Goal: Task Accomplishment & Management: Complete application form

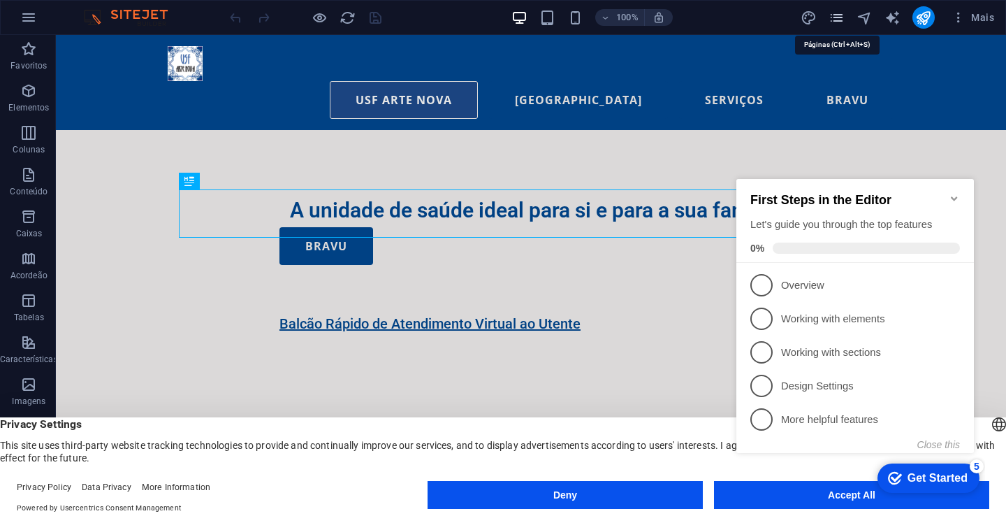
click at [837, 19] on icon "pages" at bounding box center [837, 18] width 16 height 16
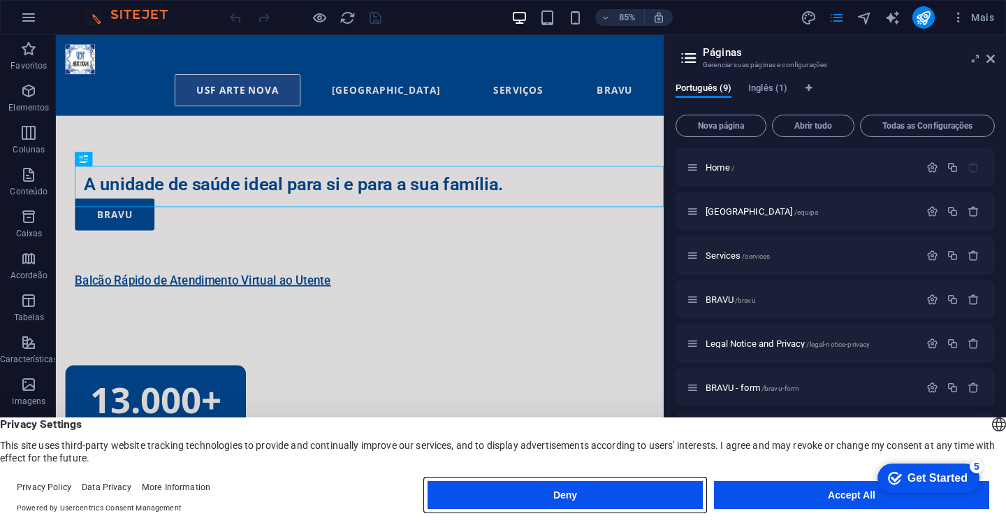
click at [651, 498] on button "Deny" at bounding box center [565, 495] width 275 height 28
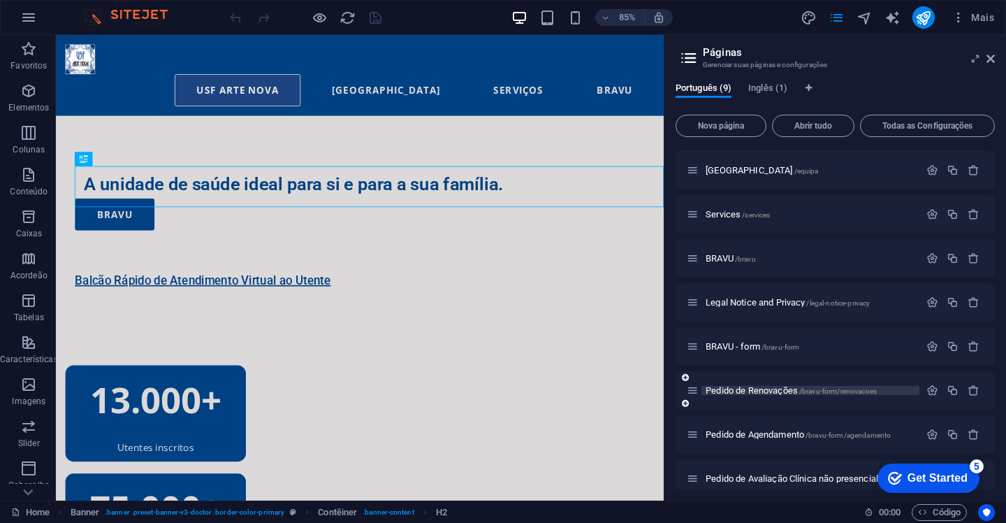
scroll to position [55, 0]
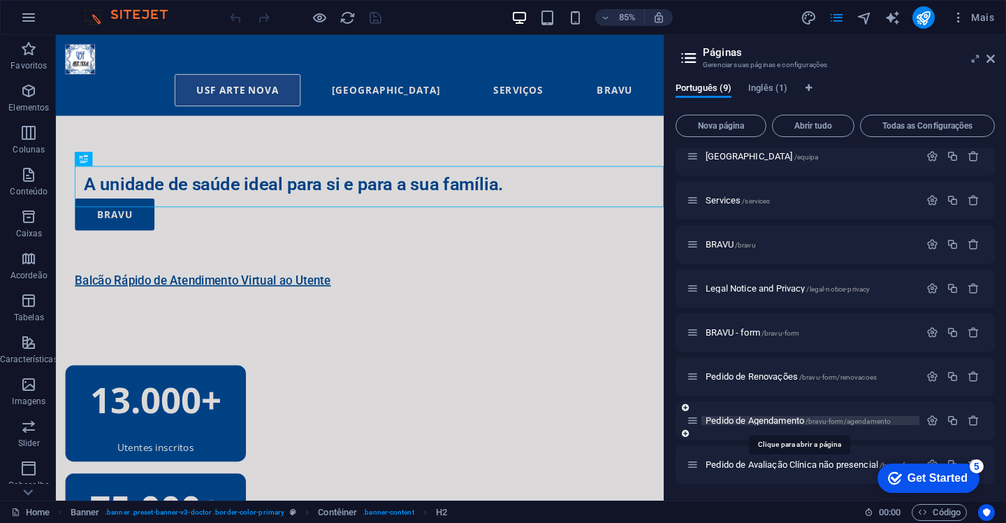
click at [761, 423] on span "Pedido de Agendamento /bravu-form/agendamento" at bounding box center [798, 420] width 185 height 10
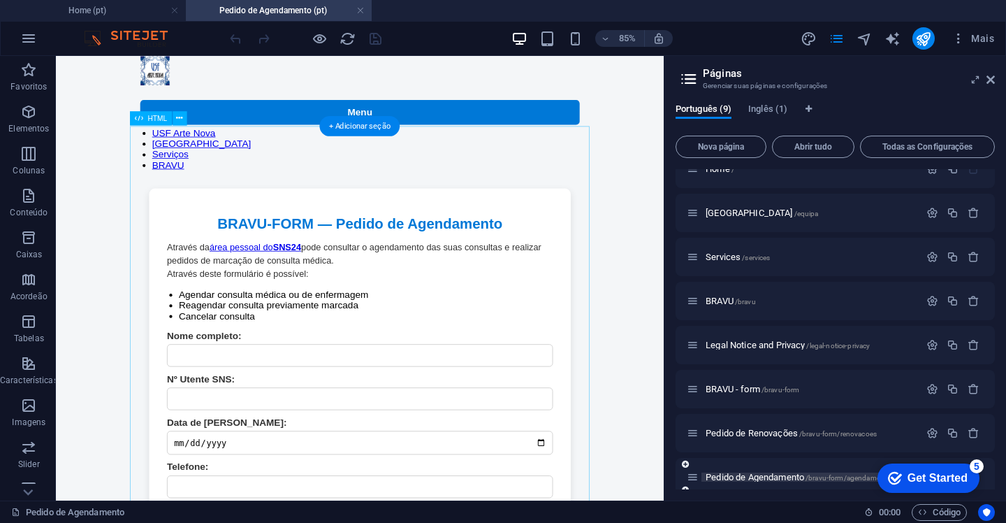
scroll to position [0, 0]
click at [180, 117] on icon at bounding box center [180, 117] width 6 height 13
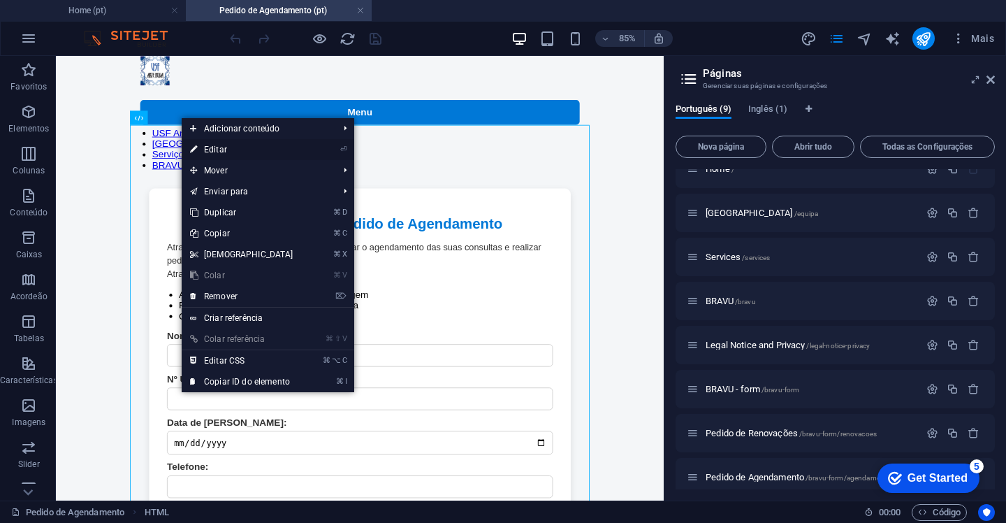
click at [217, 147] on link "⏎ Editar" at bounding box center [242, 149] width 120 height 21
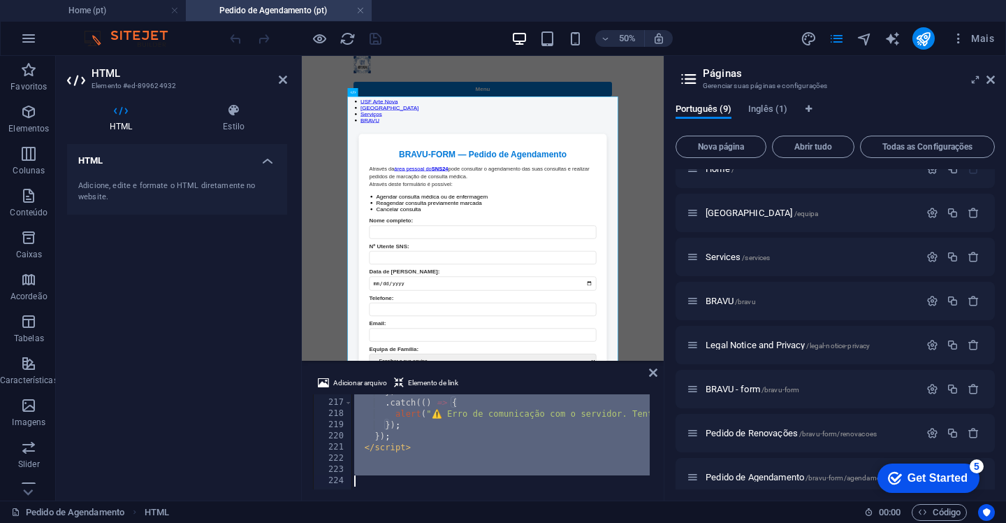
scroll to position [2412, 0]
drag, startPoint x: 351, startPoint y: 402, endPoint x: 502, endPoint y: 525, distance: 194.6
click at [502, 522] on html "[DOMAIN_NAME] Home (pt) Pedido de Agendamento (pt) Favoritos Elementos Colunas …" at bounding box center [503, 261] width 1006 height 523
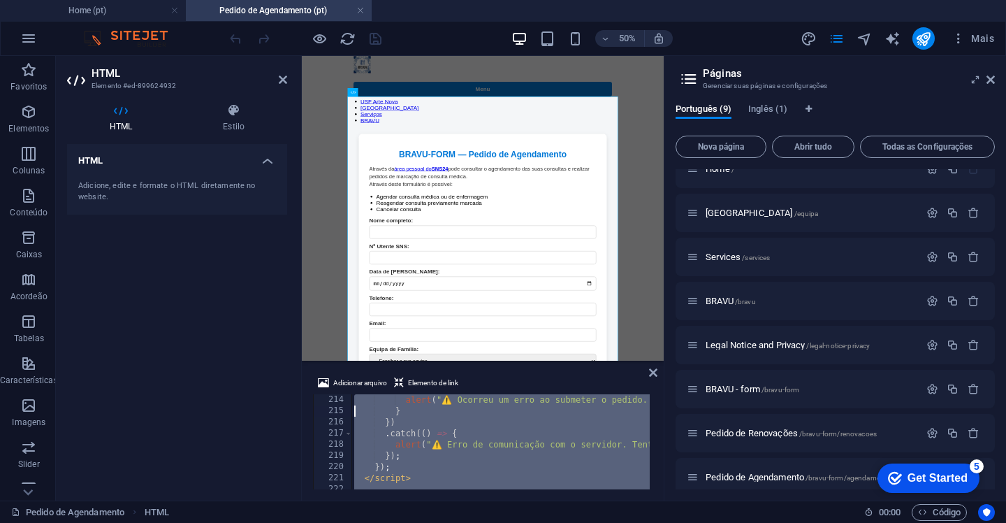
type textarea "fetch("/bravu-form/agendamento/enviar.php", {"
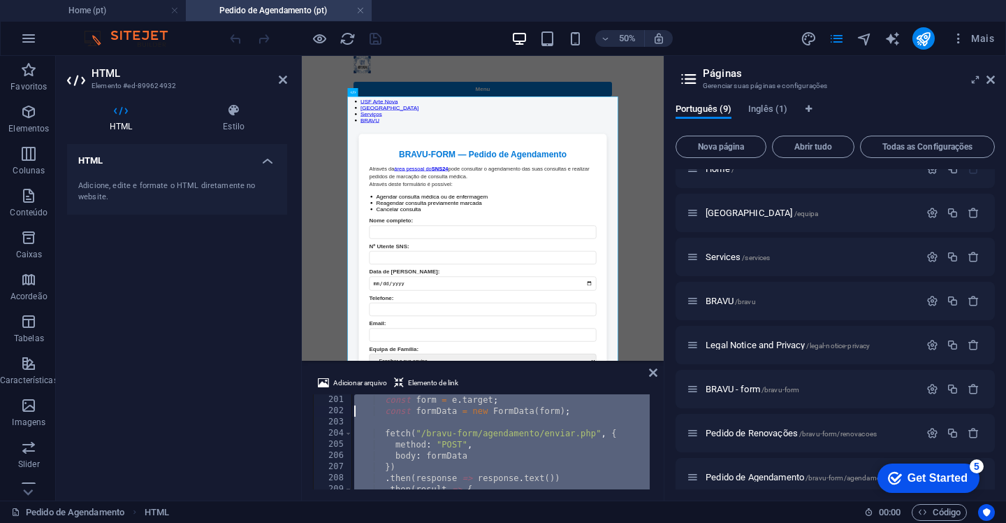
type textarea "document.querySelector("#formAgendamento").addEventListener("submit", function(…"
type textarea "<button type="submit">Submeter Pedido</button>"
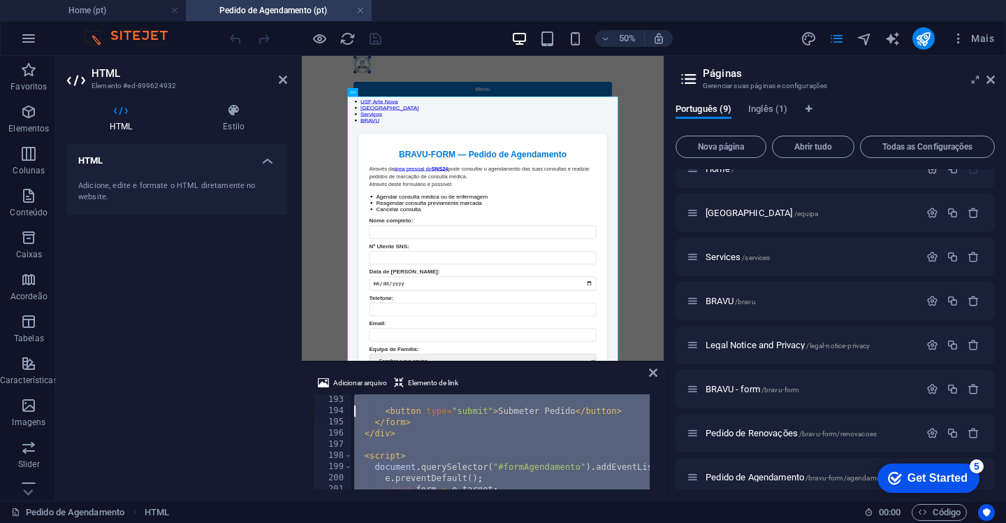
type textarea "<label>"
type textarea "<label for="ficheiros">Anexar documentos relevantes (opcional):</label>"
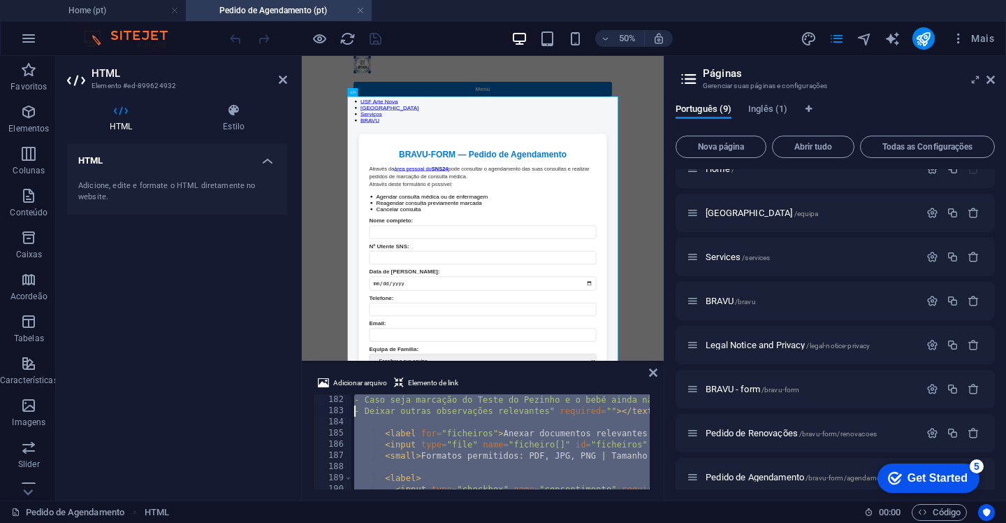
type textarea "<label for="comentarios">Comentários adicionais:</label>"
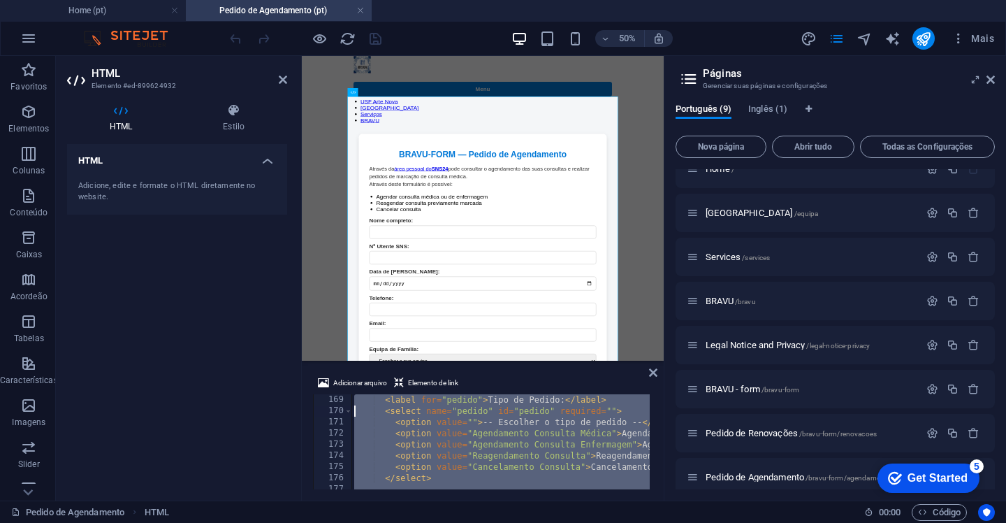
type textarea "<label for="pedido">Tipo de Pedido:</label>"
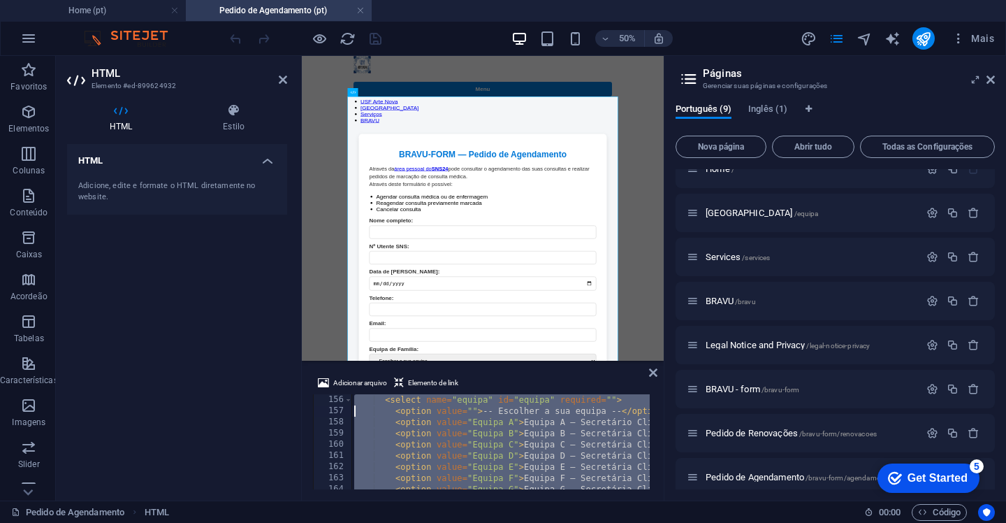
scroll to position [1688, 0]
type textarea "<label for="equipa">Equipa de Família:</label>"
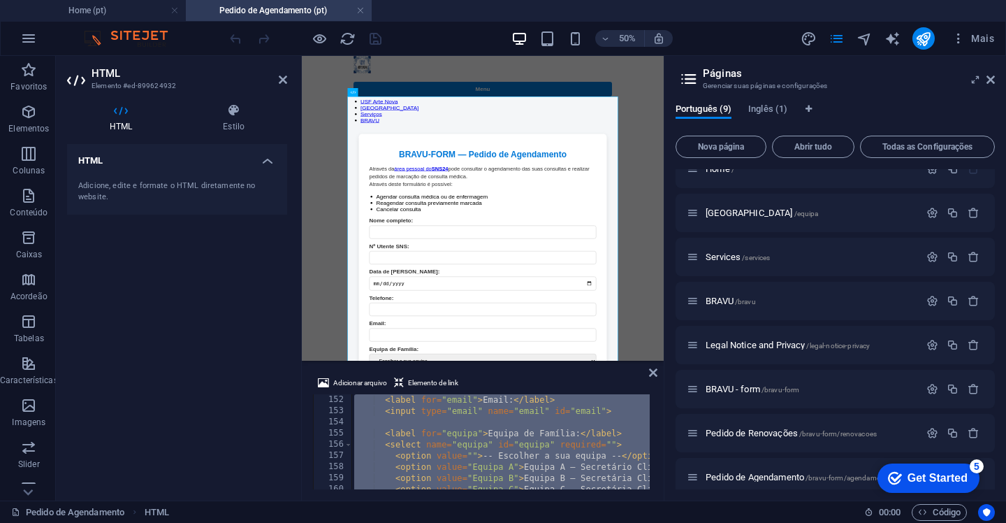
type textarea "<label for="email">Email:</label>"
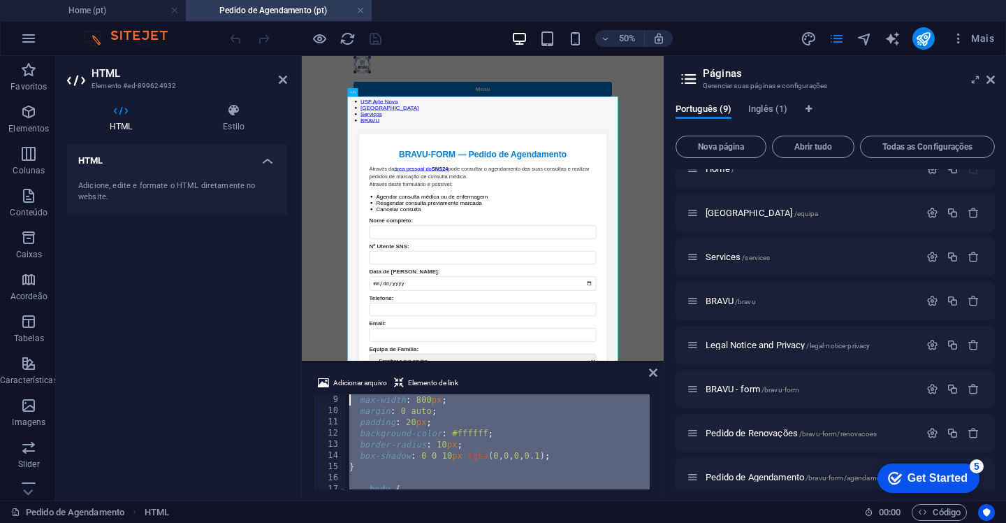
scroll to position [0, 0]
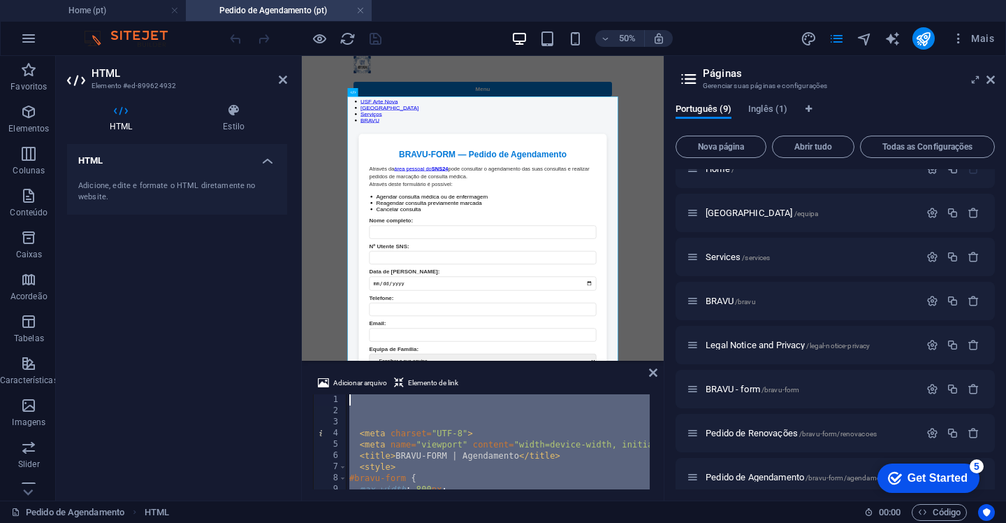
drag, startPoint x: 667, startPoint y: 518, endPoint x: 372, endPoint y: 660, distance: 327.4
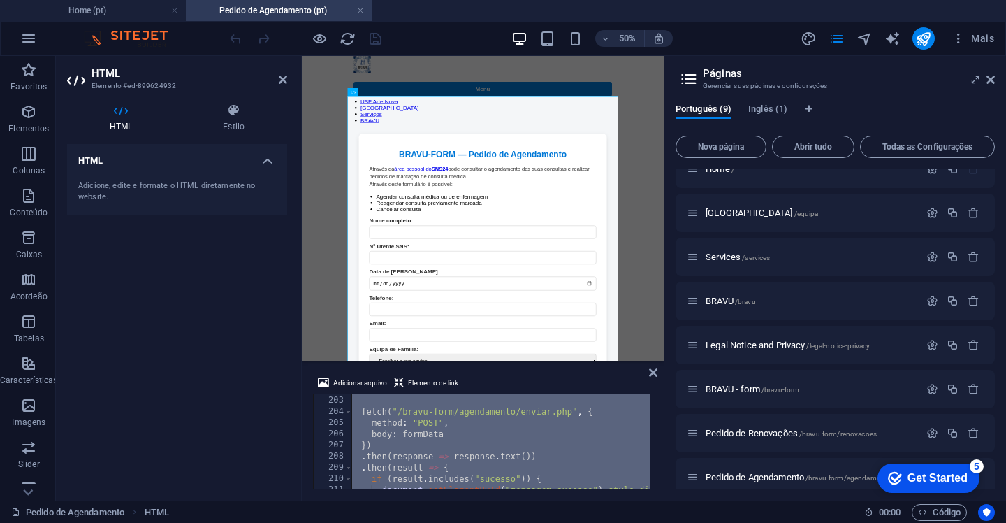
scroll to position [2412, 0]
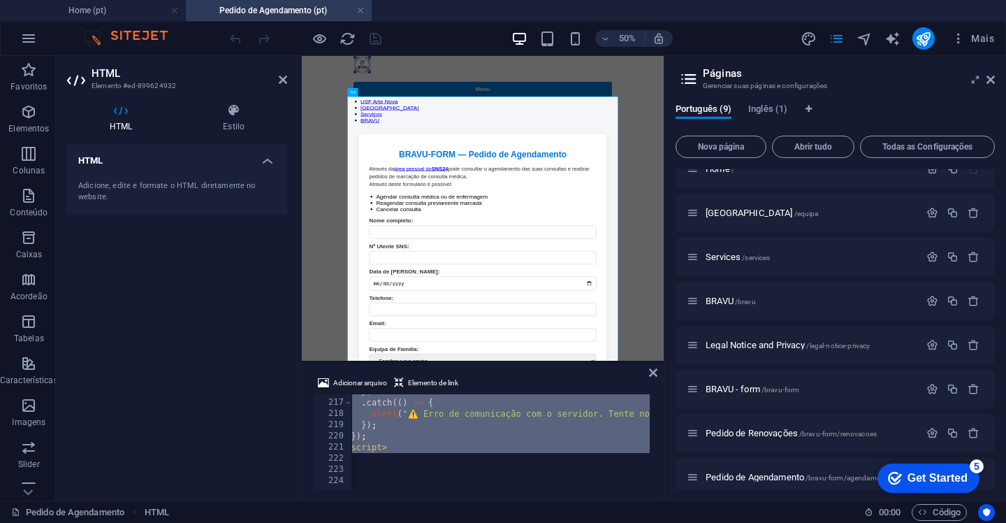
click at [362, 472] on div "}) . catch (( ) => { alert ( "⚠️ Erro de comunicação com o servidor. Tente nova…" at bounding box center [987, 443] width 1318 height 115
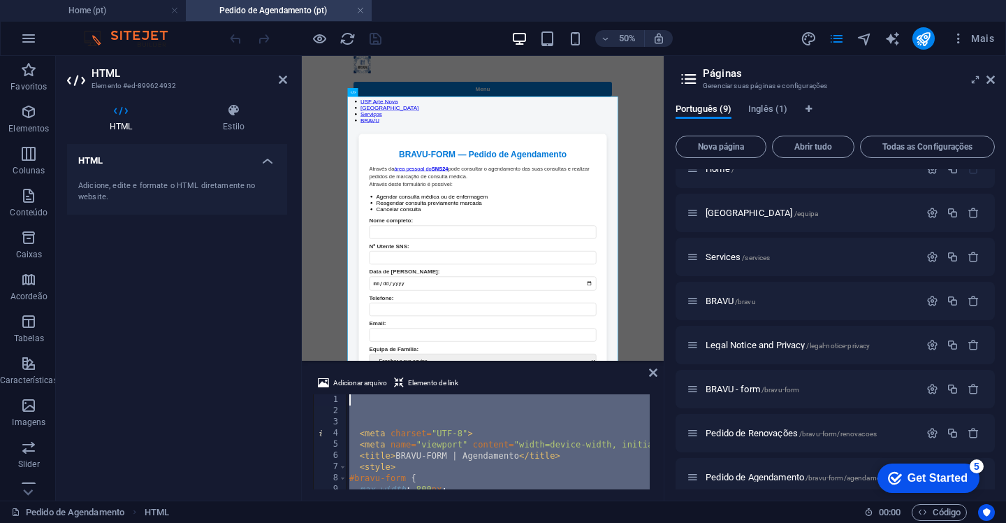
scroll to position [0, 0]
drag, startPoint x: 369, startPoint y: 469, endPoint x: 287, endPoint y: 196, distance: 284.4
click at [287, 196] on div "HTML Elemento #ed-899624932 HTML Estilo HTML Adicione, edite e formate o HTML d…" at bounding box center [360, 278] width 608 height 444
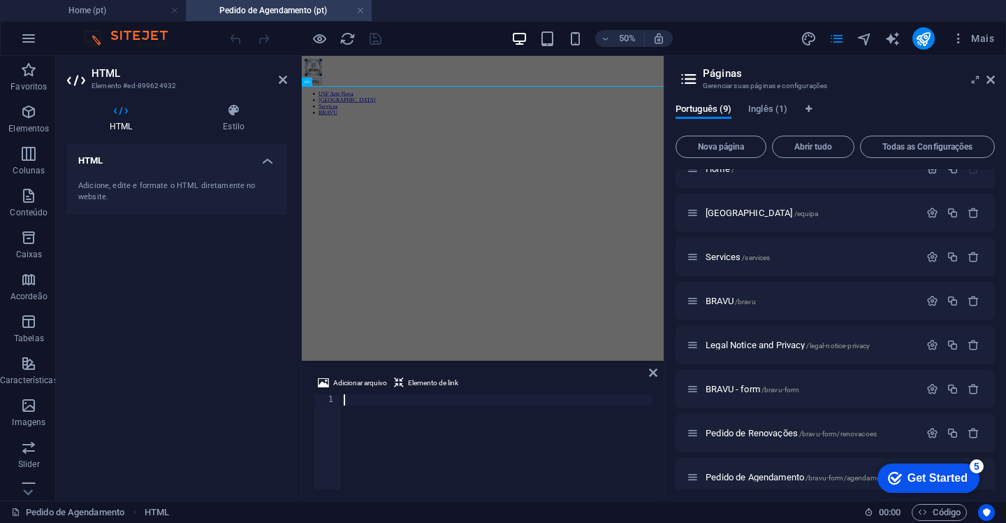
scroll to position [1682, 0]
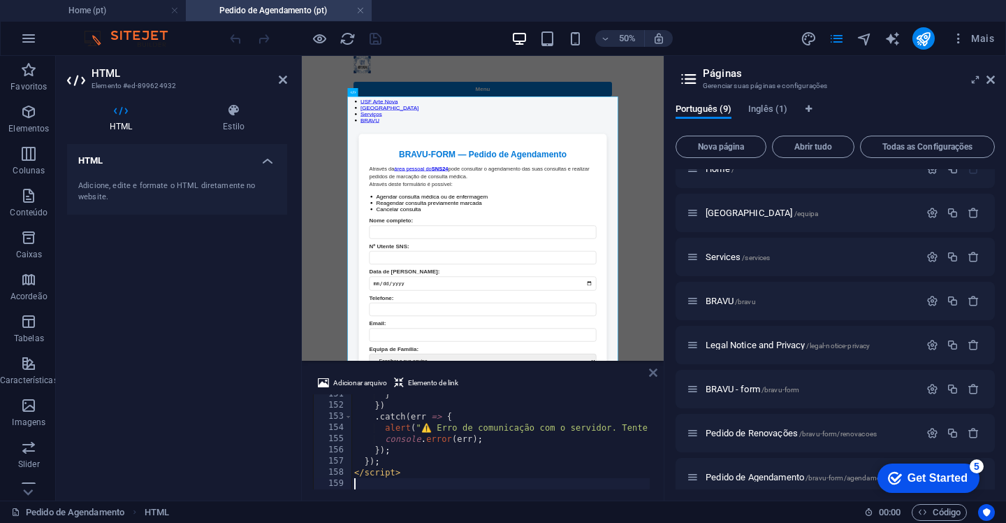
click at [652, 372] on icon at bounding box center [653, 372] width 8 height 11
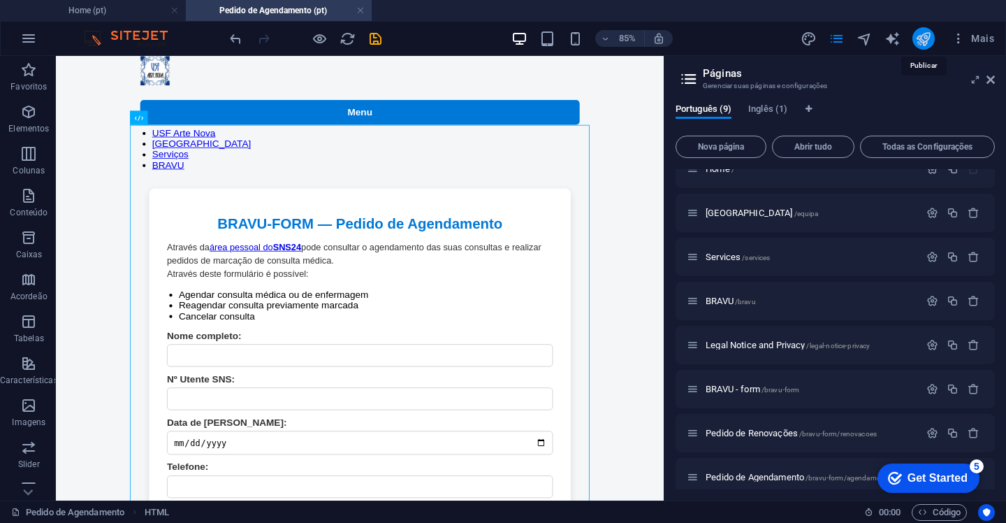
click at [927, 40] on icon "publish" at bounding box center [923, 39] width 16 height 16
